Goal: Information Seeking & Learning: Learn about a topic

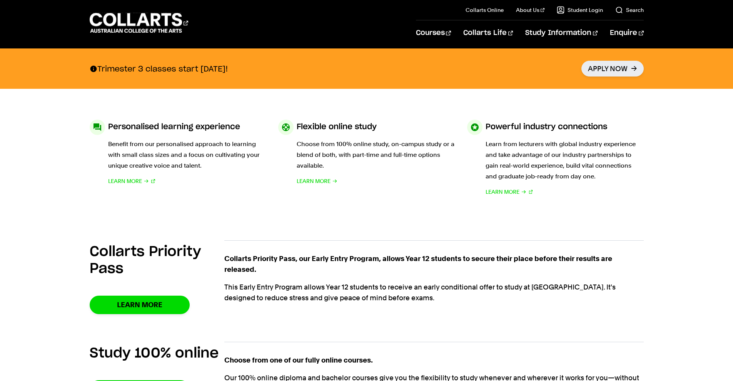
scroll to position [335, 0]
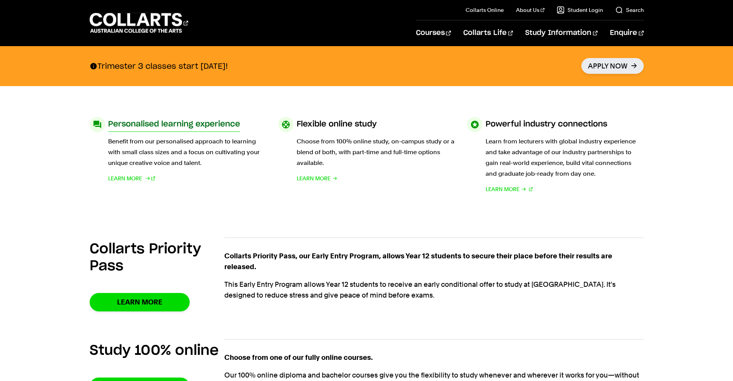
click at [162, 145] on p "Benefit from our personalised approach to learning with small class sizes and a…" at bounding box center [187, 152] width 158 height 32
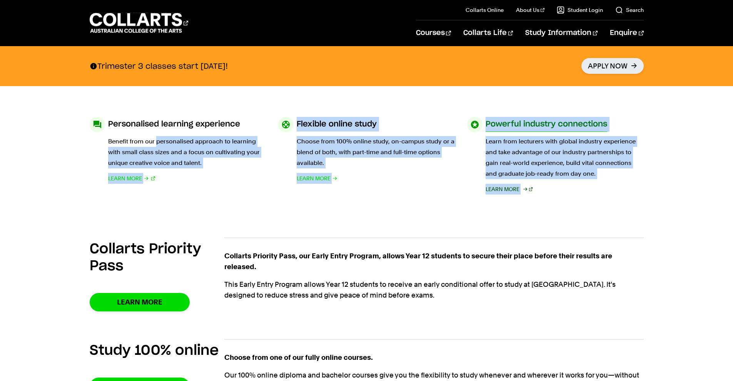
drag, startPoint x: 162, startPoint y: 145, endPoint x: 520, endPoint y: 193, distance: 361.3
click at [520, 193] on section "Personalised learning experience Benefit from our personalised approach to lear…" at bounding box center [367, 155] width 554 height 139
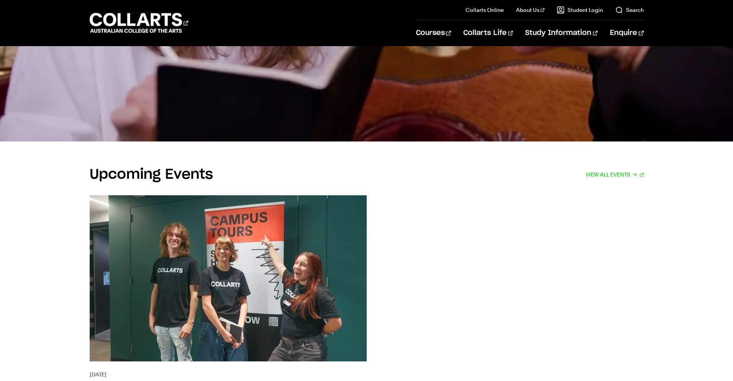
scroll to position [1504, 0]
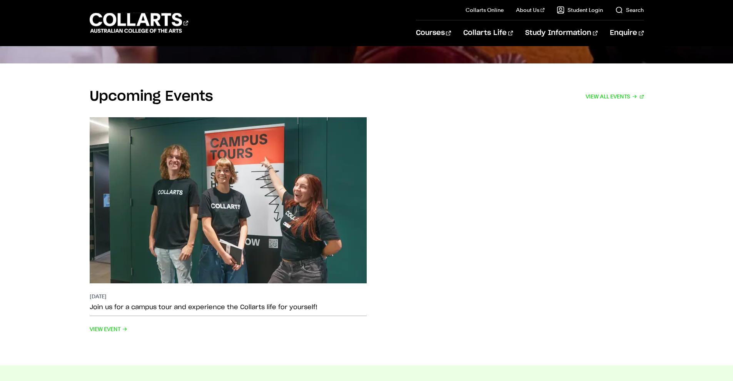
click at [33, 249] on div "Upcoming Events VIEW ALL EVENTS [DATE] Join us for a campus tour and experience…" at bounding box center [366, 214] width 679 height 302
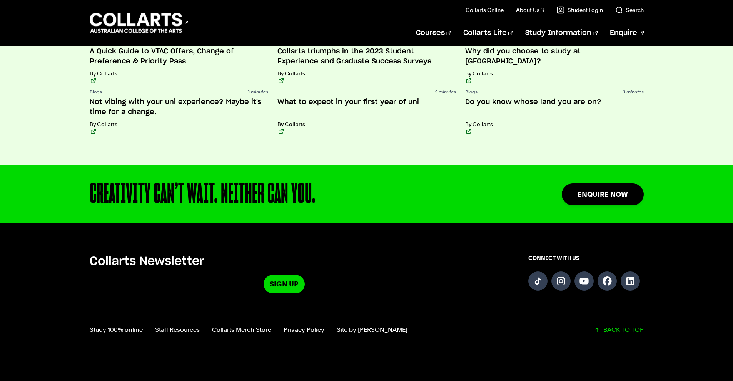
scroll to position [1891, 0]
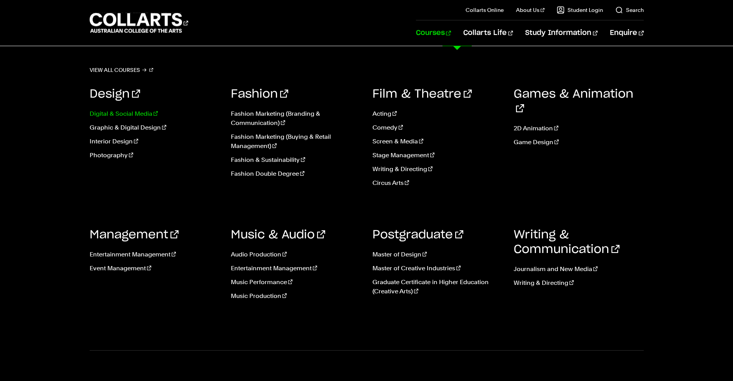
click at [137, 112] on link "Digital & Social Media" at bounding box center [155, 113] width 130 height 9
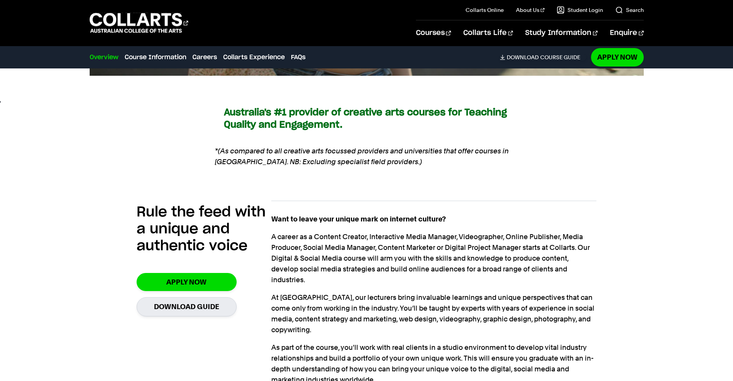
scroll to position [527, 0]
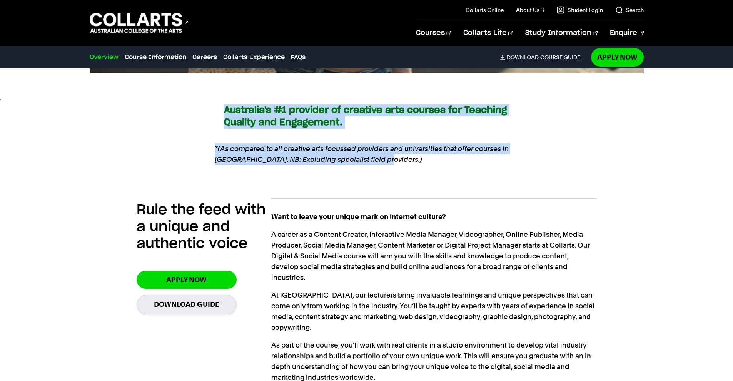
drag, startPoint x: 203, startPoint y: 89, endPoint x: 404, endPoint y: 162, distance: 213.7
click at [404, 162] on div "Australia's #1 provider of creative arts courses for Teaching Quality and Engag…" at bounding box center [367, 139] width 554 height 94
click at [385, 144] on em "*(As compared to all creative arts focussed providers and universities that off…" at bounding box center [367, 155] width 304 height 22
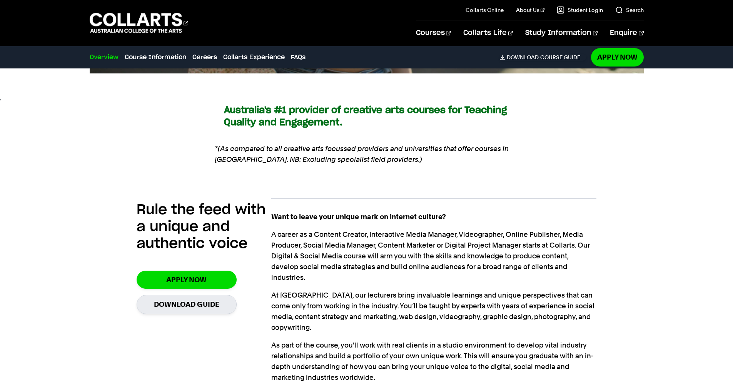
click at [385, 144] on em "*(As compared to all creative arts focussed providers and universities that off…" at bounding box center [367, 155] width 304 height 22
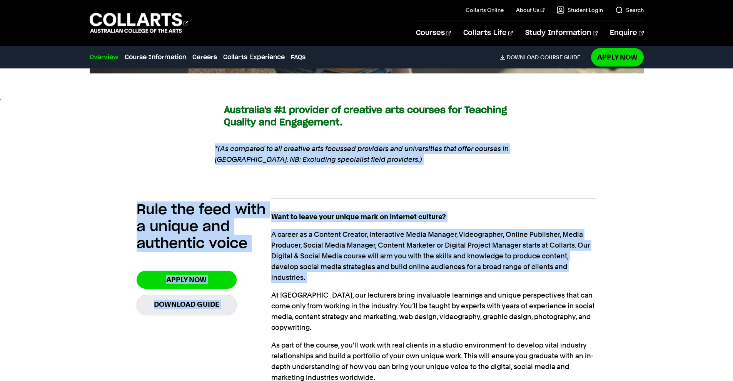
drag, startPoint x: 385, startPoint y: 144, endPoint x: 404, endPoint y: 222, distance: 80.9
click at [404, 222] on div "Australia's #1 provider of creative arts courses for Teaching Quality and Engag…" at bounding box center [367, 245] width 554 height 307
click at [404, 229] on p "A career as a Content Creator, Interactive Media Manager, Videographer, Online …" at bounding box center [433, 256] width 325 height 54
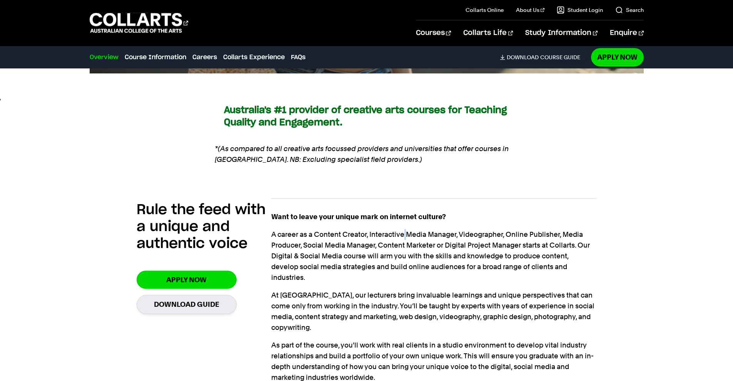
click at [404, 229] on p "A career as a Content Creator, Interactive Media Manager, Videographer, Online …" at bounding box center [433, 256] width 325 height 54
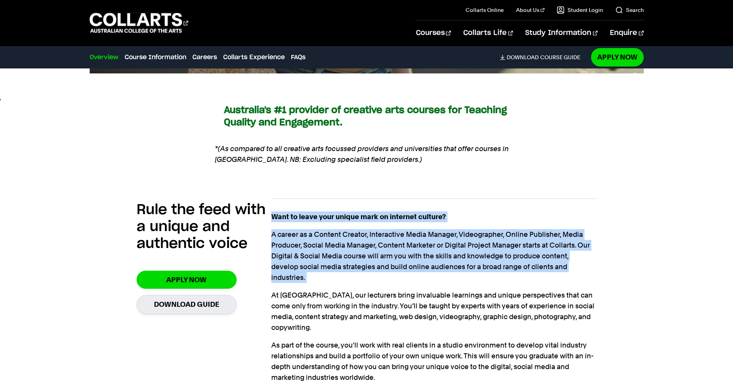
drag, startPoint x: 404, startPoint y: 222, endPoint x: 386, endPoint y: 190, distance: 37.2
click at [386, 199] on div "Want to leave your unique mark on internet culture? A career as a Content Creat…" at bounding box center [433, 293] width 325 height 189
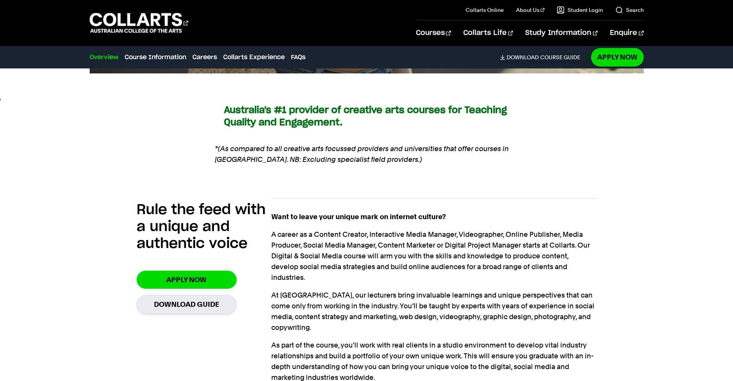
click at [386, 199] on div "Want to leave your unique mark on internet culture? A career as a Content Creat…" at bounding box center [433, 293] width 325 height 189
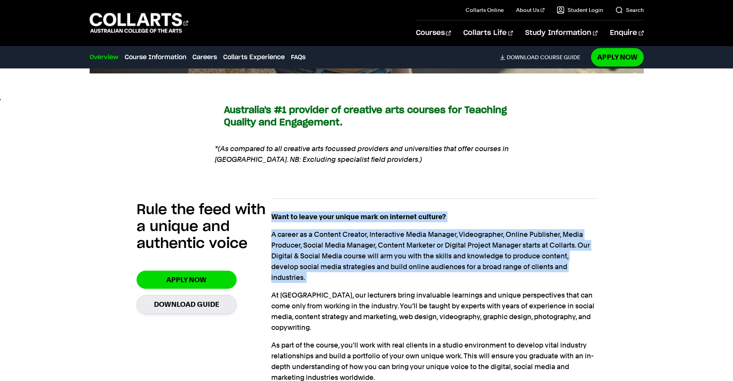
drag, startPoint x: 386, startPoint y: 190, endPoint x: 400, endPoint y: 241, distance: 53.2
click at [400, 241] on div "Want to leave your unique mark on internet culture? A career as a Content Creat…" at bounding box center [433, 293] width 325 height 189
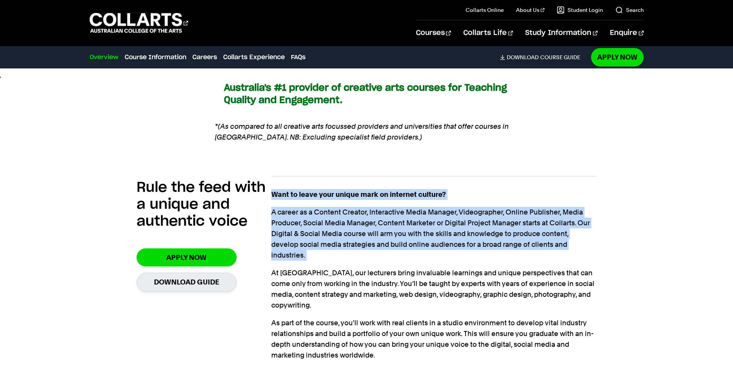
scroll to position [553, 0]
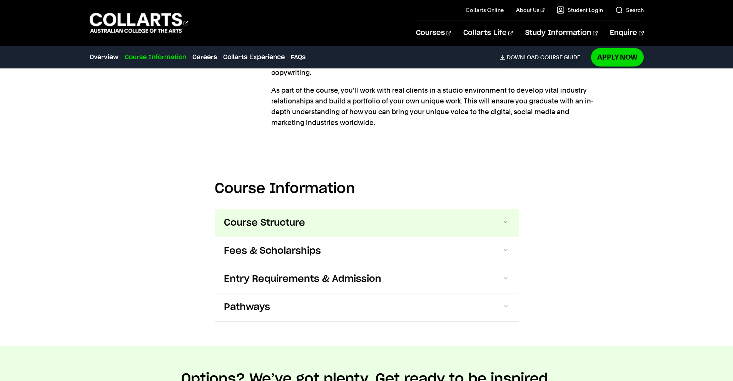
click at [414, 209] on button "Course Structure" at bounding box center [367, 223] width 304 height 28
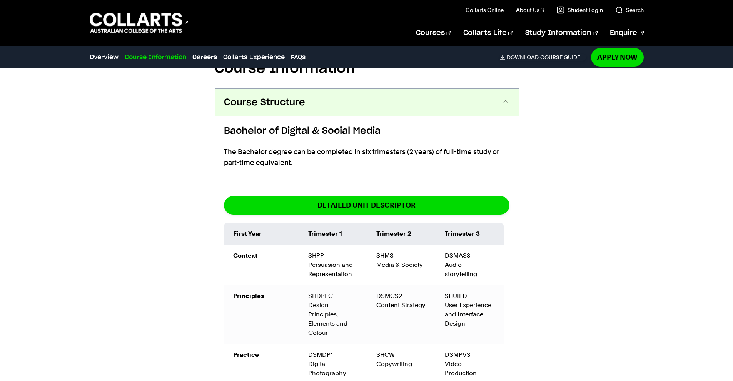
scroll to position [903, 0]
drag, startPoint x: 231, startPoint y: 218, endPoint x: 520, endPoint y: 256, distance: 291.8
click at [508, 249] on div "First Year Trimester 1 Trimester 2 Trimester 3 Context SHPP Persuasion and Repr…" at bounding box center [366, 324] width 285 height 202
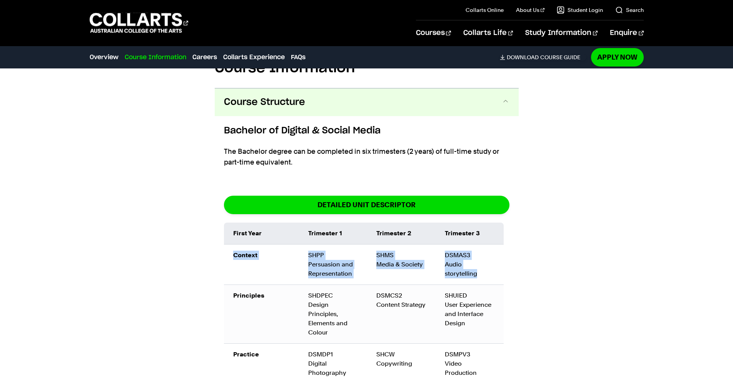
drag, startPoint x: 502, startPoint y: 237, endPoint x: 233, endPoint y: 224, distance: 268.9
click at [233, 245] on tr "Context SHPP Persuasion and Representation SHMS Media & Society DSMAS3 Audio st…" at bounding box center [364, 265] width 280 height 40
click at [233, 245] on td "Context" at bounding box center [261, 265] width 75 height 40
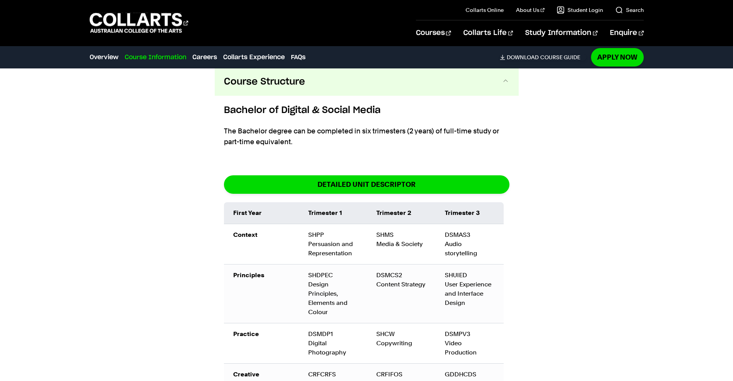
scroll to position [923, 0]
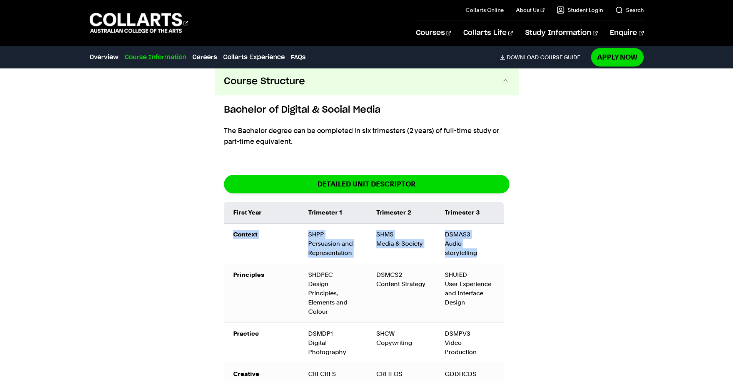
drag, startPoint x: 232, startPoint y: 196, endPoint x: 502, endPoint y: 219, distance: 271.4
click at [502, 224] on tr "Context SHPP Persuasion and Representation SHMS Media & Society DSMAS3 Audio st…" at bounding box center [364, 244] width 280 height 40
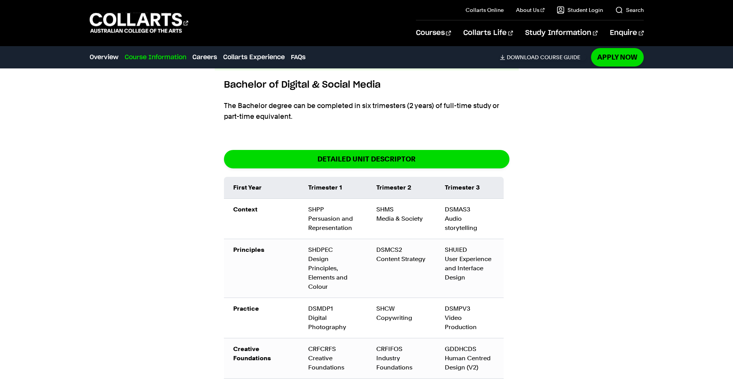
click at [496, 239] on td "SHUIED User Experience and Interface Design" at bounding box center [470, 268] width 68 height 59
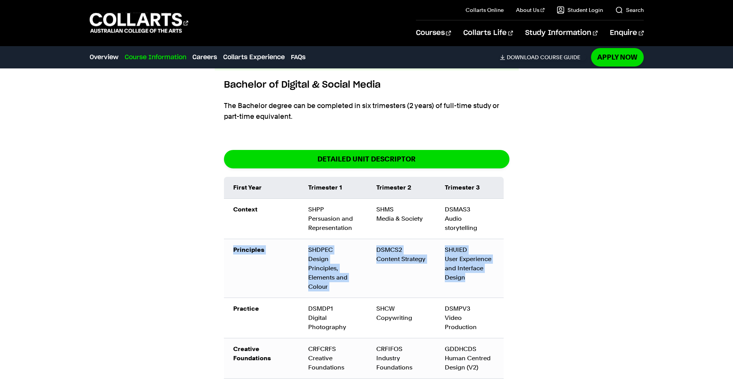
drag, startPoint x: 494, startPoint y: 252, endPoint x: 231, endPoint y: 214, distance: 266.3
click at [231, 239] on tr "Principles SHDPEC Design Principles, Elements and Colour DSMCS2 Content Strateg…" at bounding box center [364, 268] width 280 height 59
click at [231, 239] on td "Principles" at bounding box center [261, 268] width 75 height 59
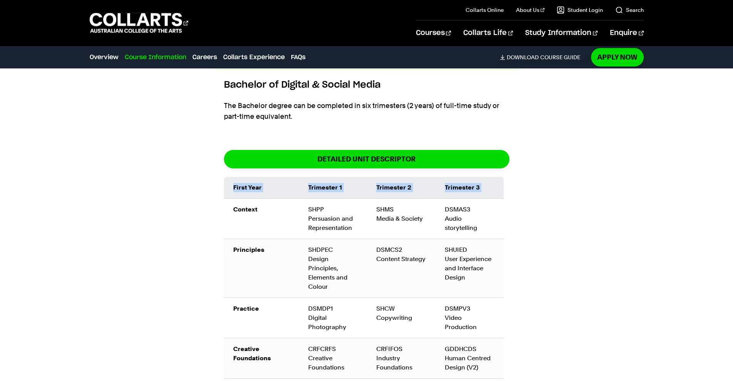
drag, startPoint x: 230, startPoint y: 176, endPoint x: 511, endPoint y: 207, distance: 283.4
click at [511, 207] on div "Bachelor of Digital & Social Media The Bachelor degree can be completed in six …" at bounding box center [367, 383] width 304 height 627
